Goal: Task Accomplishment & Management: Use online tool/utility

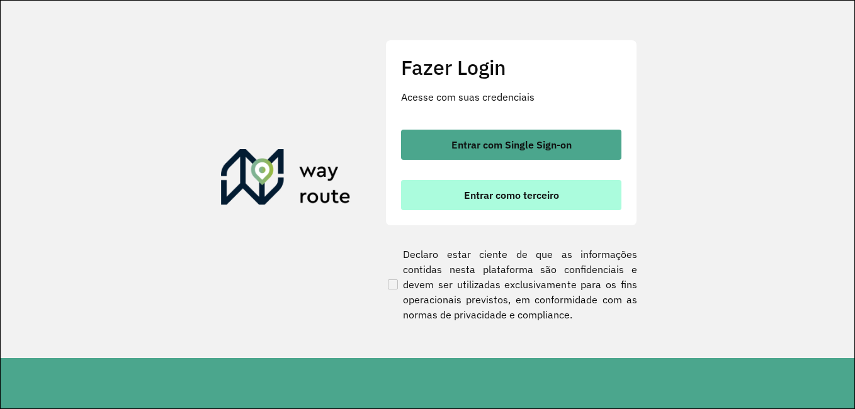
click at [512, 184] on button "Entrar como terceiro" at bounding box center [511, 195] width 220 height 30
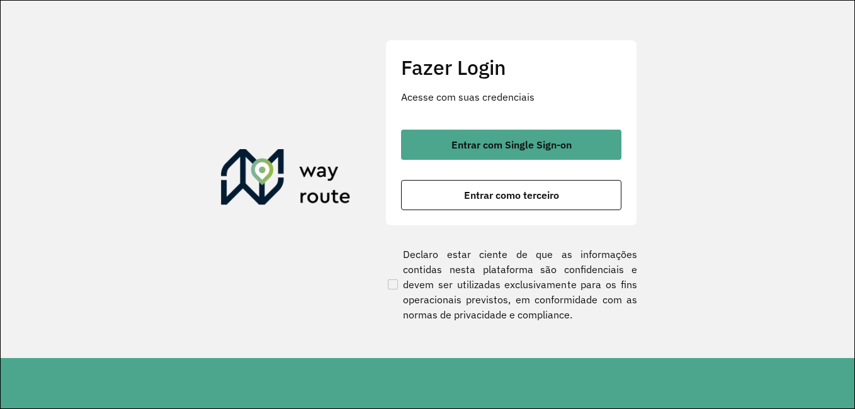
drag, startPoint x: 512, startPoint y: 184, endPoint x: 534, endPoint y: 227, distance: 48.7
click at [534, 227] on div "Fazer Login Acesse com suas credenciais Entrar com Single Sign-on Entrar como t…" at bounding box center [511, 180] width 252 height 280
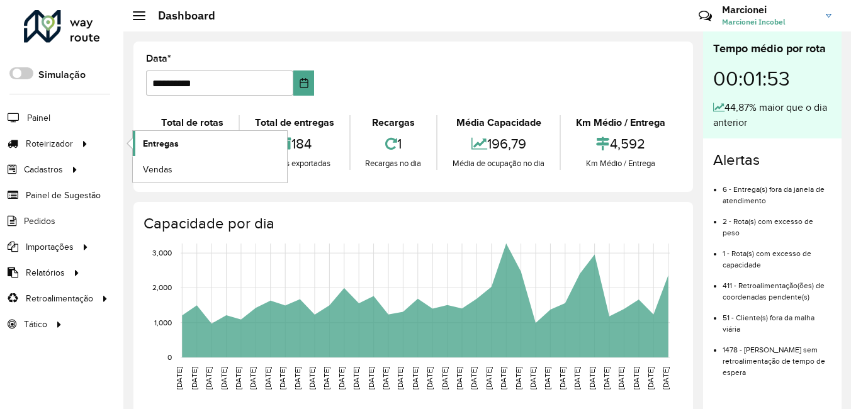
click at [178, 149] on span "Entregas" at bounding box center [161, 143] width 36 height 13
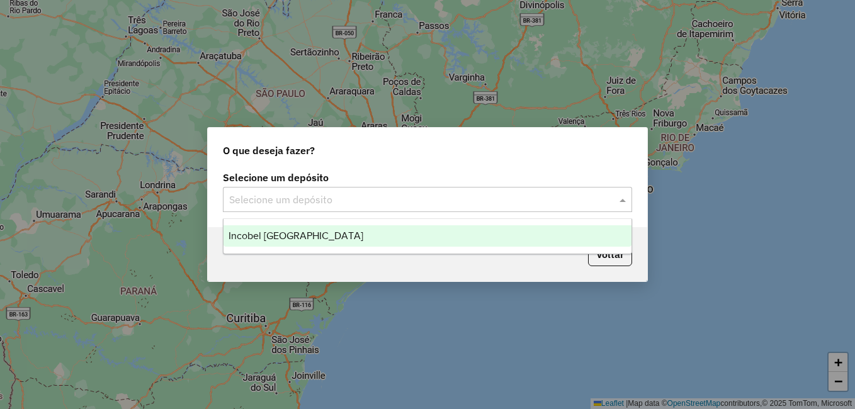
click at [315, 198] on input "text" at bounding box center [415, 200] width 372 height 15
click at [300, 234] on span "Incobel Rio do Sul" at bounding box center [296, 235] width 135 height 11
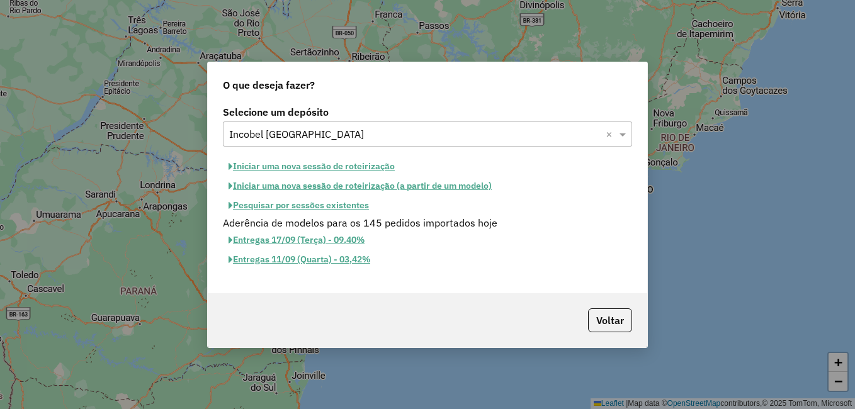
click at [320, 205] on button "Pesquisar por sessões existentes" at bounding box center [299, 206] width 152 height 20
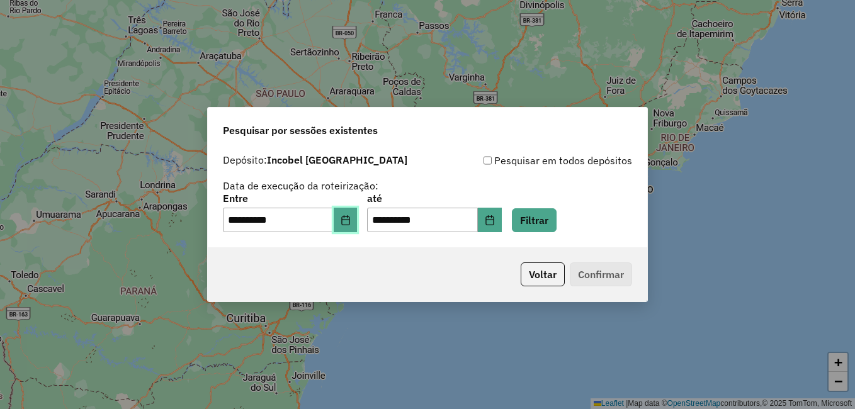
click at [349, 218] on icon "Choose Date" at bounding box center [346, 220] width 10 height 10
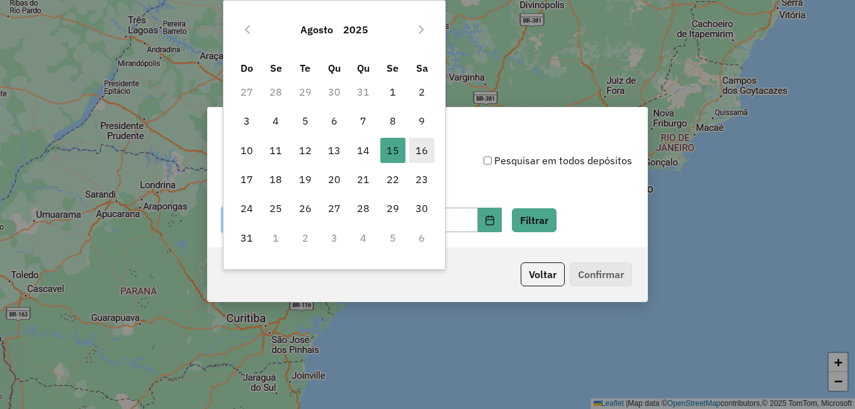
click at [417, 147] on span "16" at bounding box center [421, 150] width 25 height 25
type input "**********"
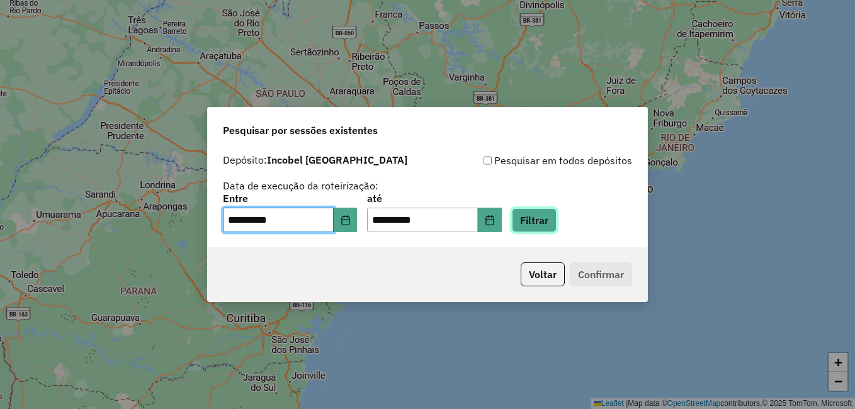
click at [557, 225] on button "Filtrar" at bounding box center [534, 220] width 45 height 24
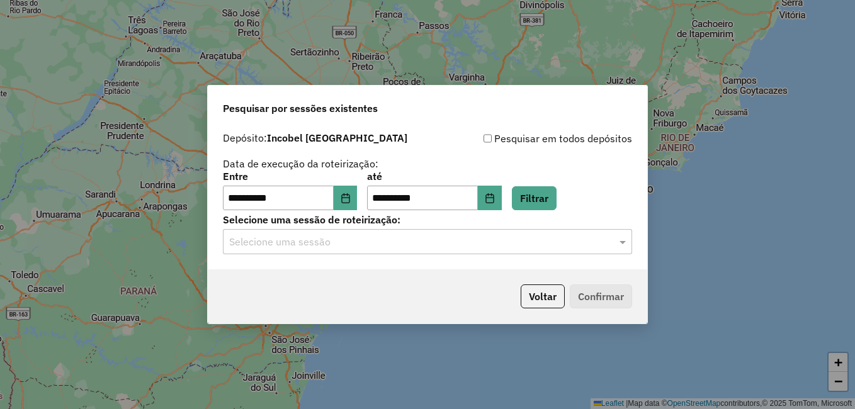
click at [343, 247] on input "text" at bounding box center [415, 242] width 372 height 15
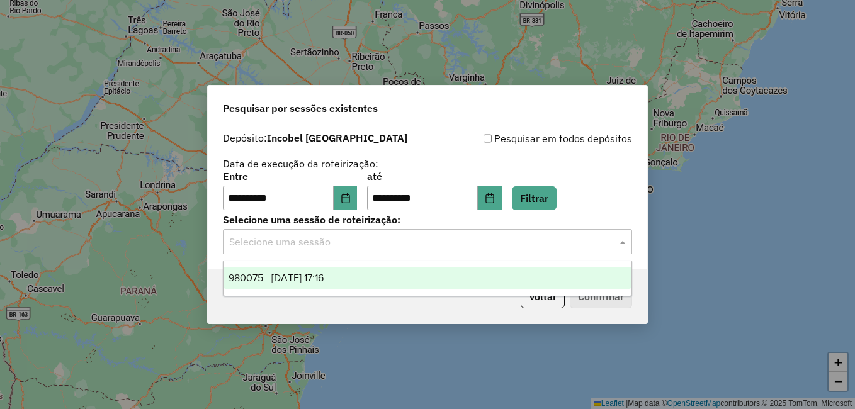
click at [318, 276] on span "980075 - 16/08/2025 17:16" at bounding box center [276, 278] width 95 height 11
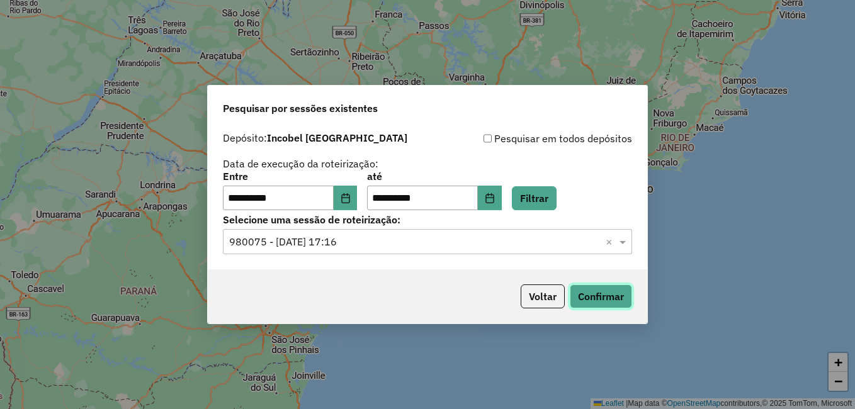
click at [588, 290] on button "Confirmar" at bounding box center [601, 297] width 62 height 24
click at [598, 297] on button "Confirmar" at bounding box center [601, 297] width 62 height 24
click at [603, 293] on button "Confirmar" at bounding box center [601, 297] width 62 height 24
click at [597, 298] on button "Confirmar" at bounding box center [601, 297] width 62 height 24
click at [601, 296] on button "Confirmar" at bounding box center [601, 297] width 62 height 24
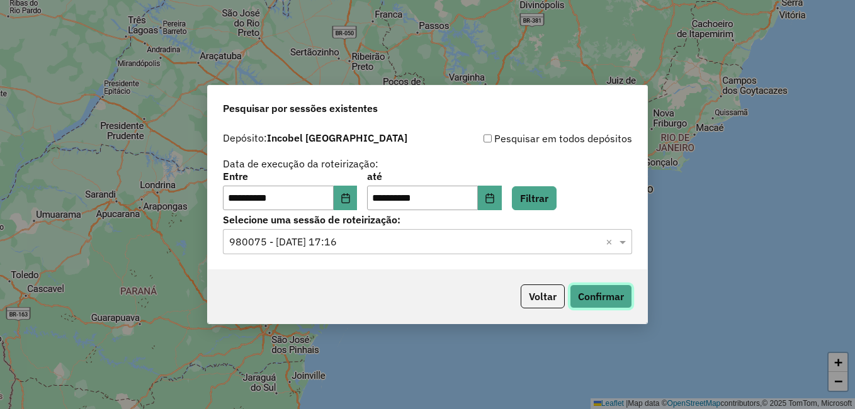
click at [600, 291] on button "Confirmar" at bounding box center [601, 297] width 62 height 24
click at [604, 298] on button "Confirmar" at bounding box center [601, 297] width 62 height 24
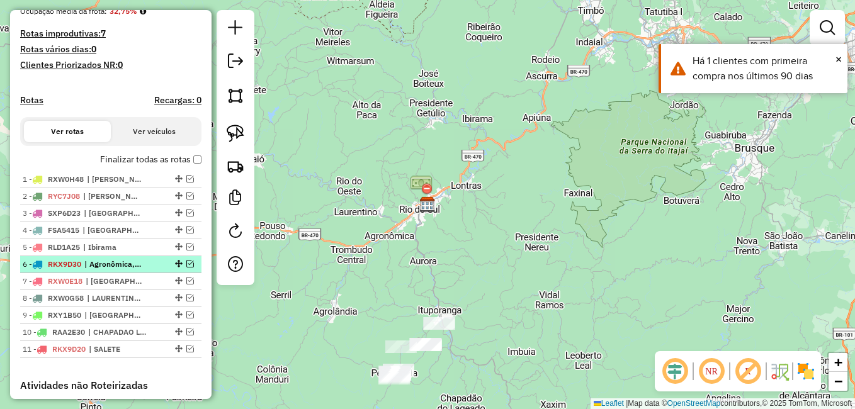
scroll to position [378, 0]
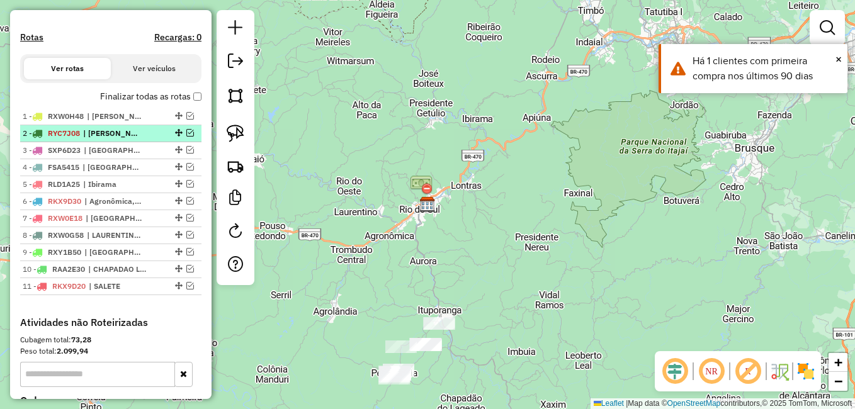
click at [117, 139] on span "| LAURENTINO, Presidente Getulio, Rio do Oeste" at bounding box center [112, 133] width 58 height 11
select select "**********"
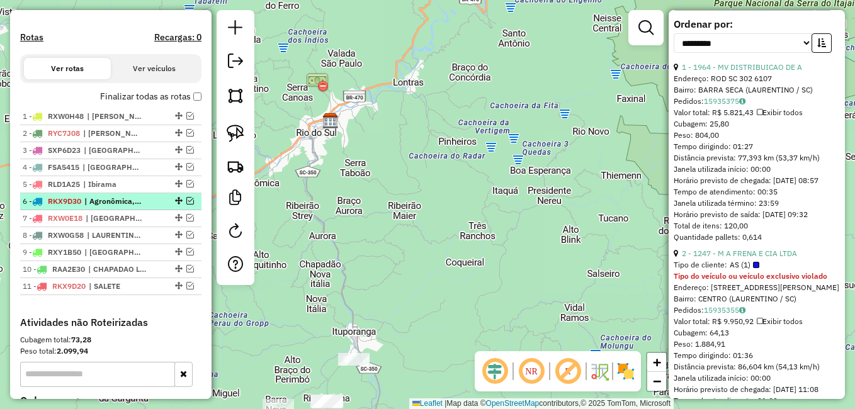
click at [134, 207] on span "| Agronômica, RIO DO SUL" at bounding box center [113, 201] width 58 height 11
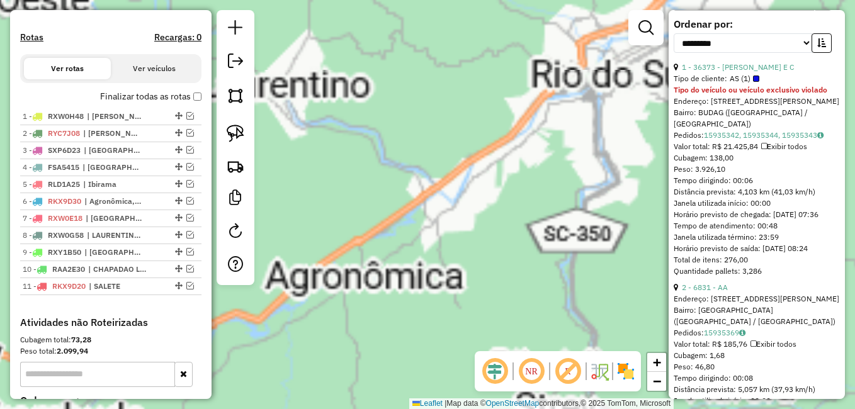
scroll to position [366, 0]
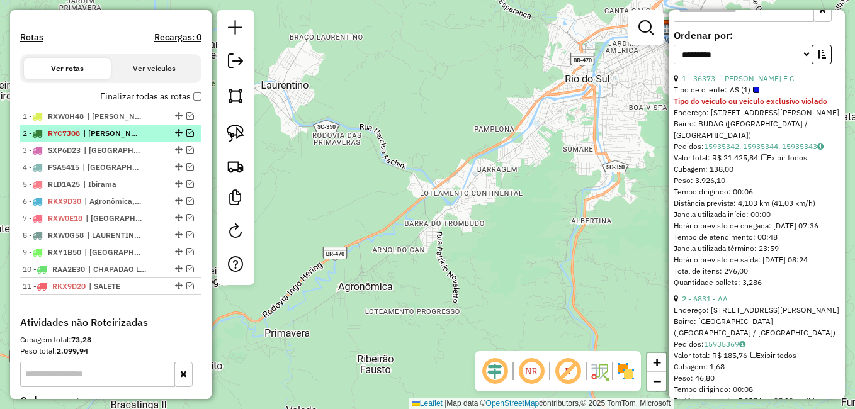
click at [122, 139] on span "| LAURENTINO, Presidente Getulio, Rio do Oeste" at bounding box center [112, 133] width 58 height 11
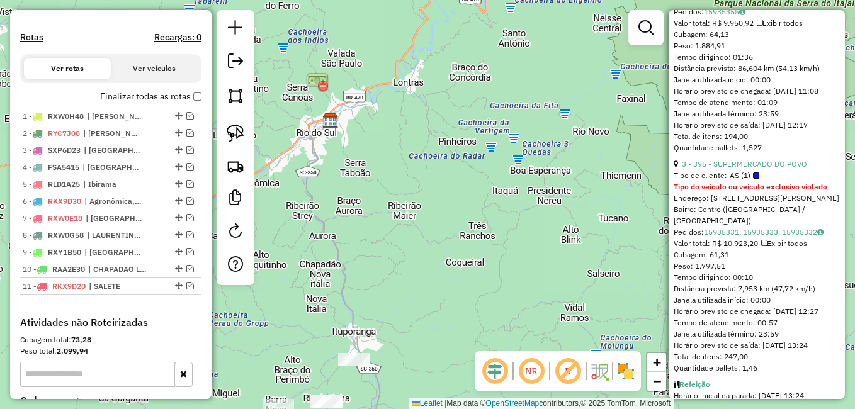
scroll to position [693, 0]
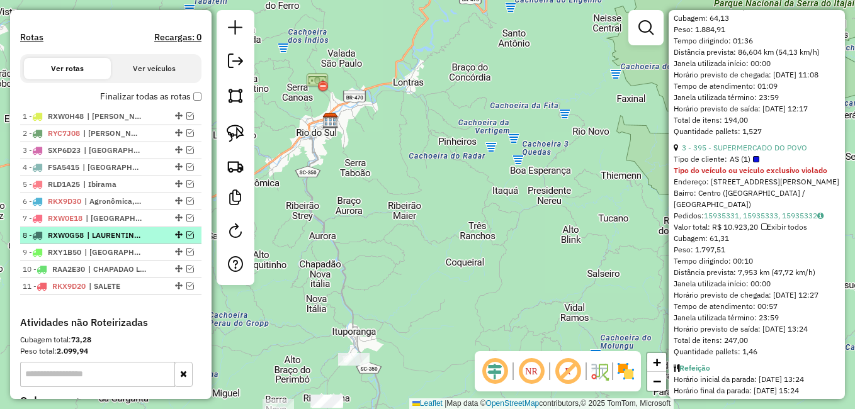
click at [116, 241] on span "| LAURENTINO, Rio do Oeste, RIO DO SUL" at bounding box center [116, 235] width 58 height 11
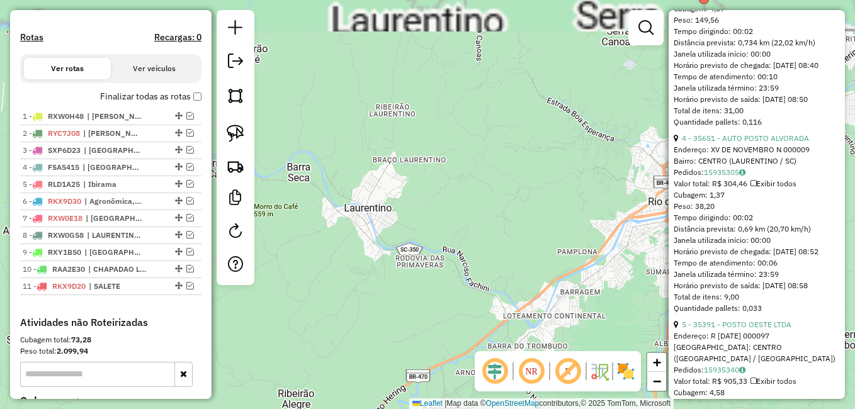
scroll to position [882, 0]
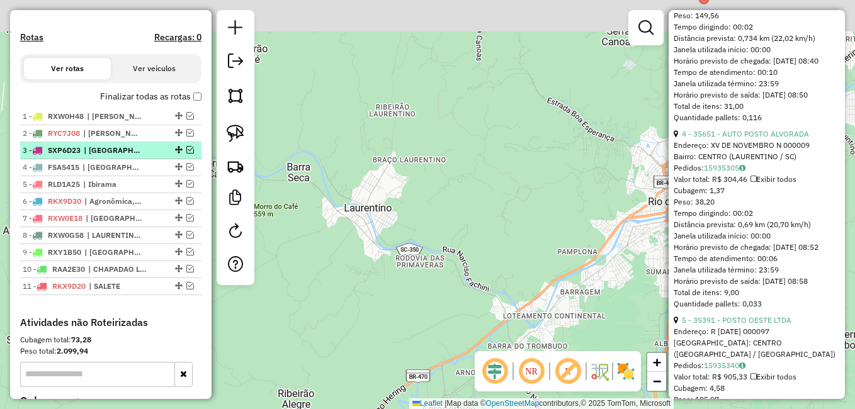
click at [129, 156] on span "| RIO DO SUL" at bounding box center [113, 150] width 58 height 11
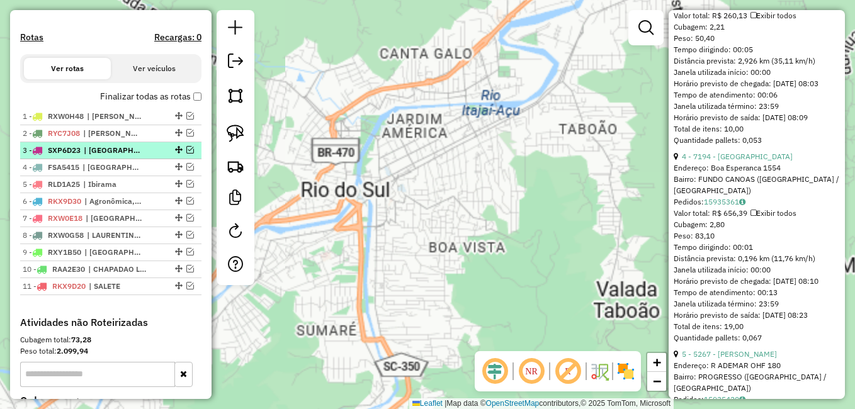
scroll to position [870, 0]
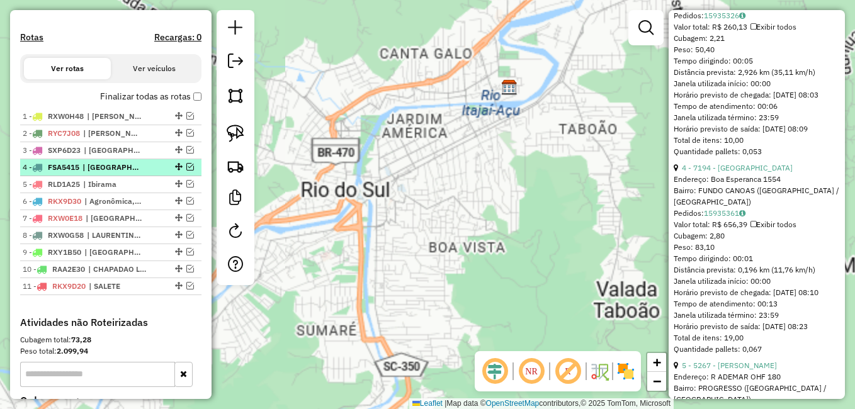
click at [120, 173] on span "| [GEOGRAPHIC_DATA]" at bounding box center [111, 167] width 58 height 11
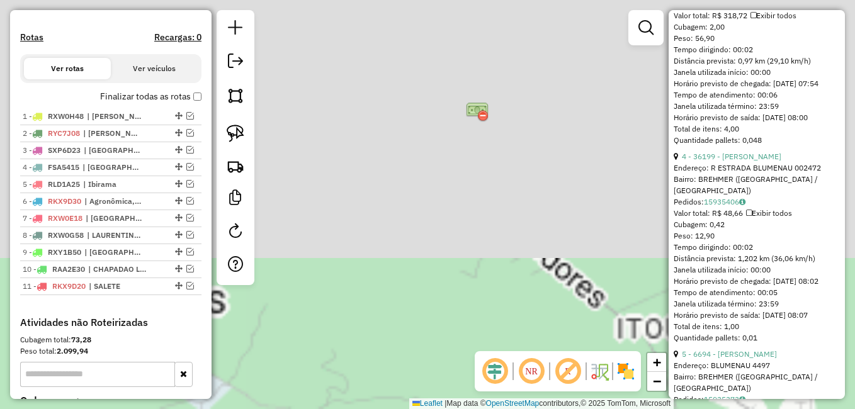
scroll to position [0, 0]
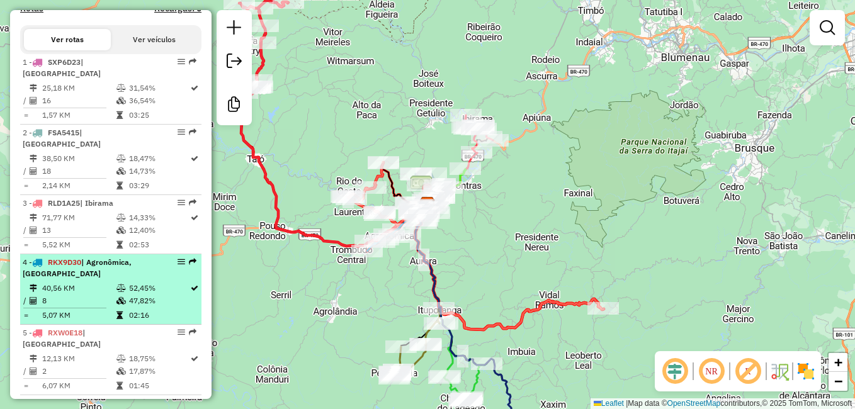
scroll to position [504, 0]
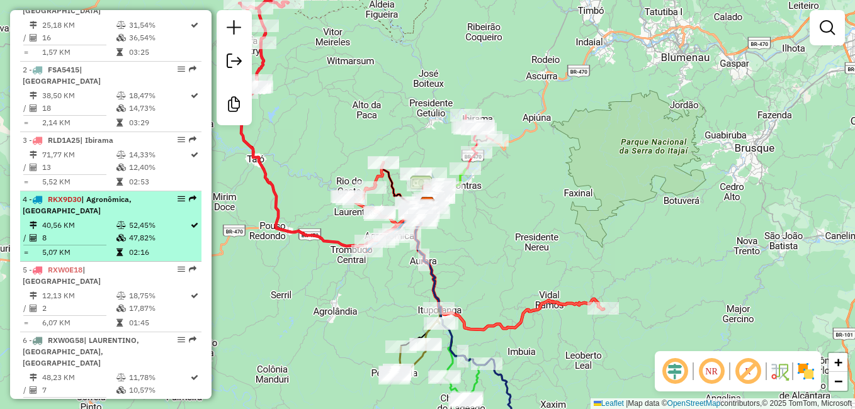
click at [96, 235] on table "40,56 KM 52,45% / 8 47,82% = 5,07 KM 02:16" at bounding box center [111, 239] width 176 height 40
select select "**********"
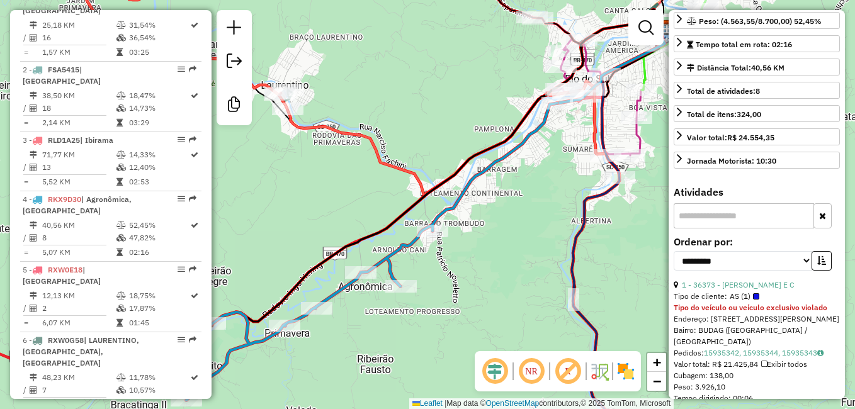
scroll to position [378, 0]
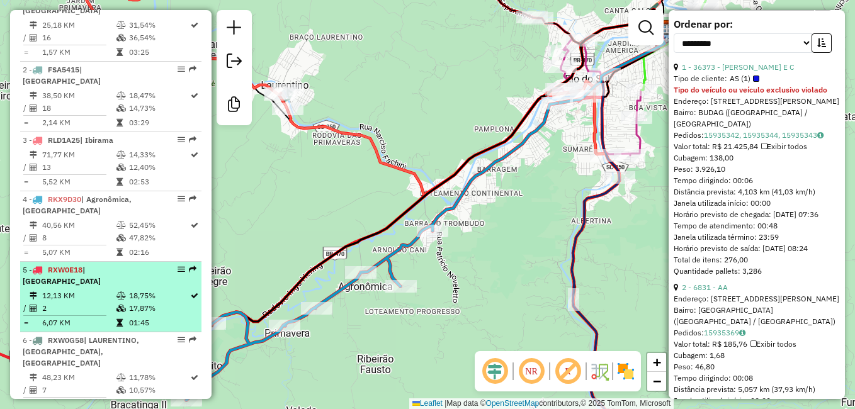
click at [94, 302] on td "2" at bounding box center [79, 308] width 74 height 13
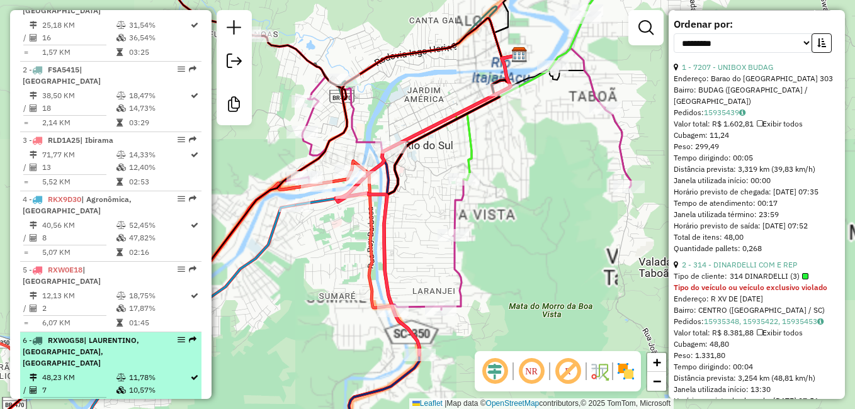
click at [92, 372] on td "48,23 KM" at bounding box center [79, 378] width 74 height 13
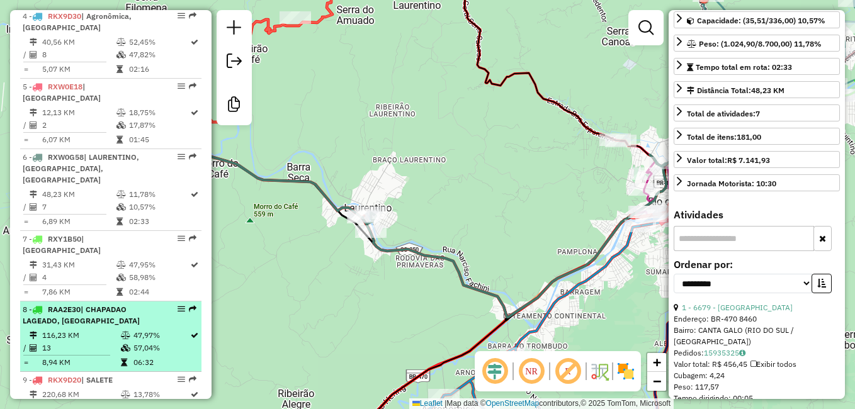
scroll to position [693, 0]
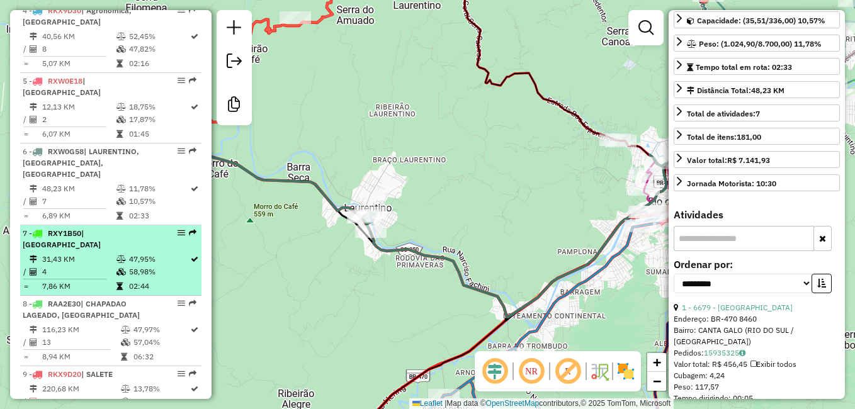
click at [82, 266] on td "4" at bounding box center [79, 272] width 74 height 13
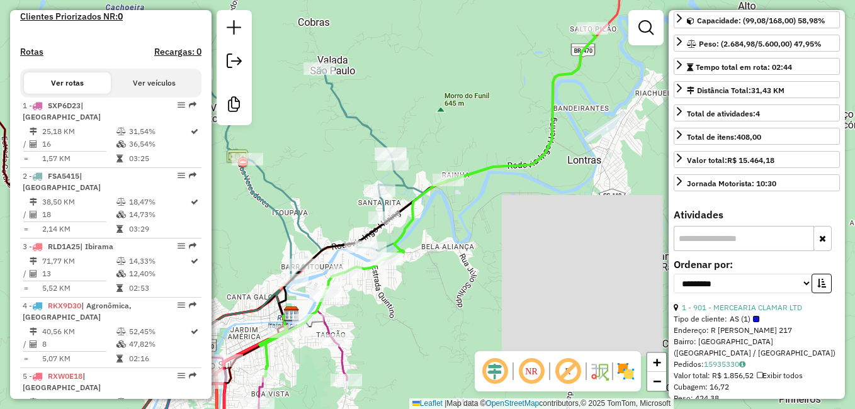
scroll to position [380, 0]
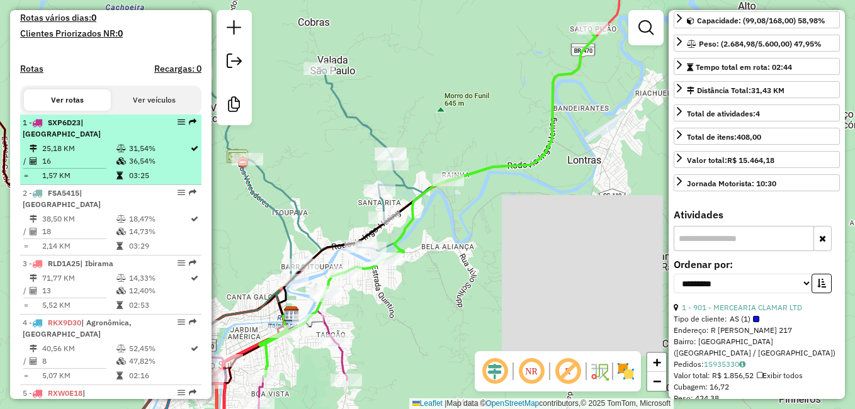
click at [110, 159] on td "16" at bounding box center [79, 161] width 74 height 13
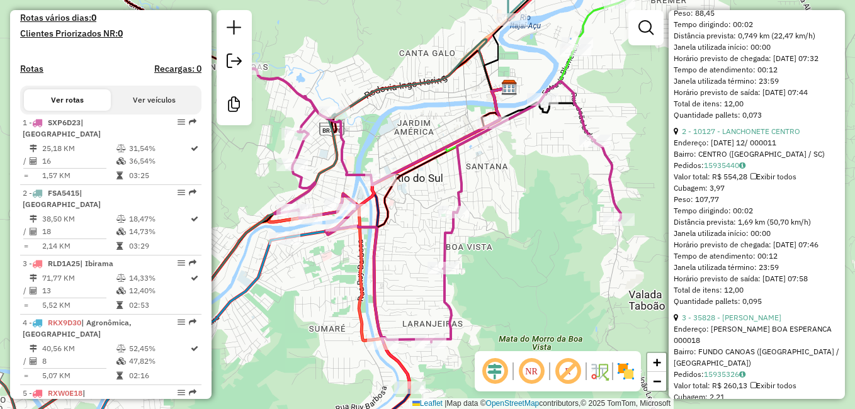
scroll to position [693, 0]
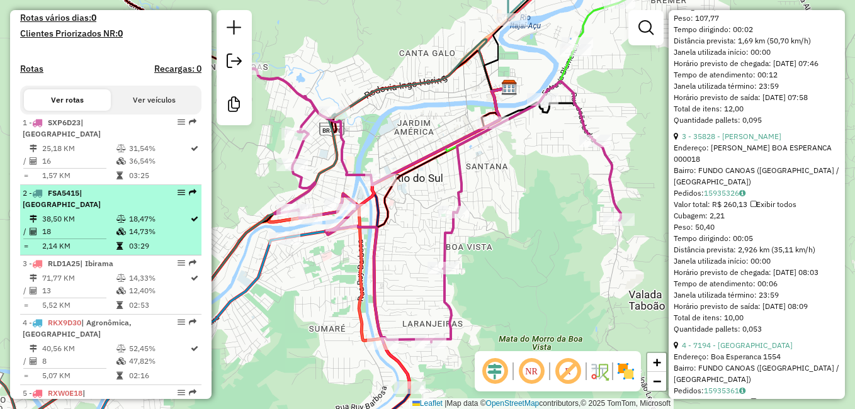
click at [50, 213] on td "38,50 KM" at bounding box center [79, 219] width 74 height 13
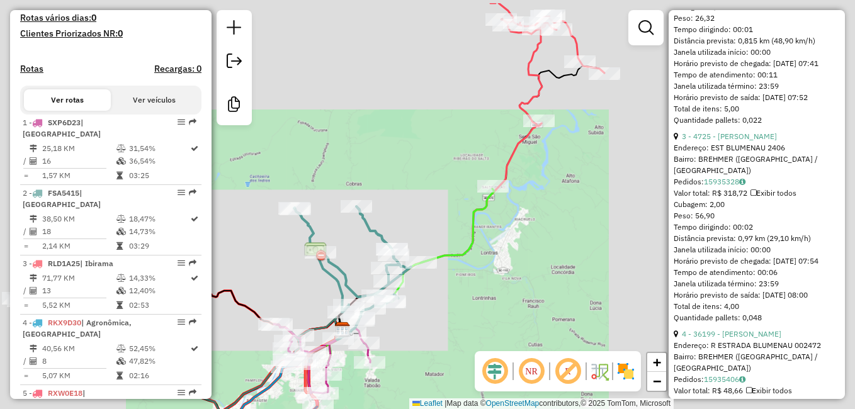
drag, startPoint x: 600, startPoint y: 271, endPoint x: 497, endPoint y: 299, distance: 106.5
click at [497, 299] on div "Janela de atendimento Grade de atendimento Capacidade Transportadoras Veículos …" at bounding box center [427, 204] width 855 height 409
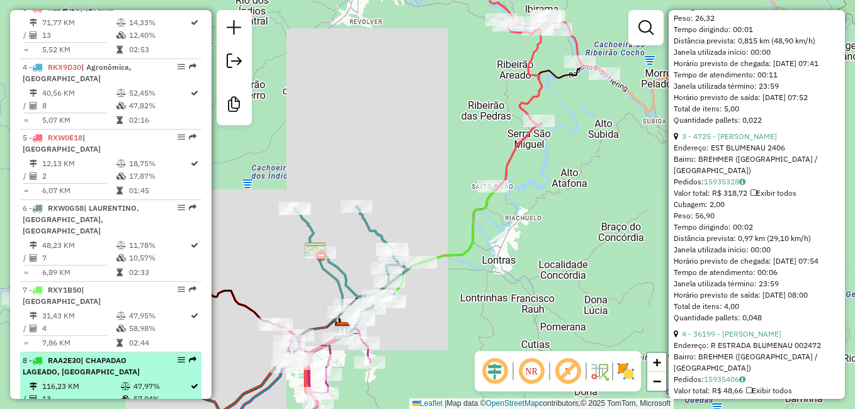
scroll to position [695, 0]
